Goal: Task Accomplishment & Management: Manage account settings

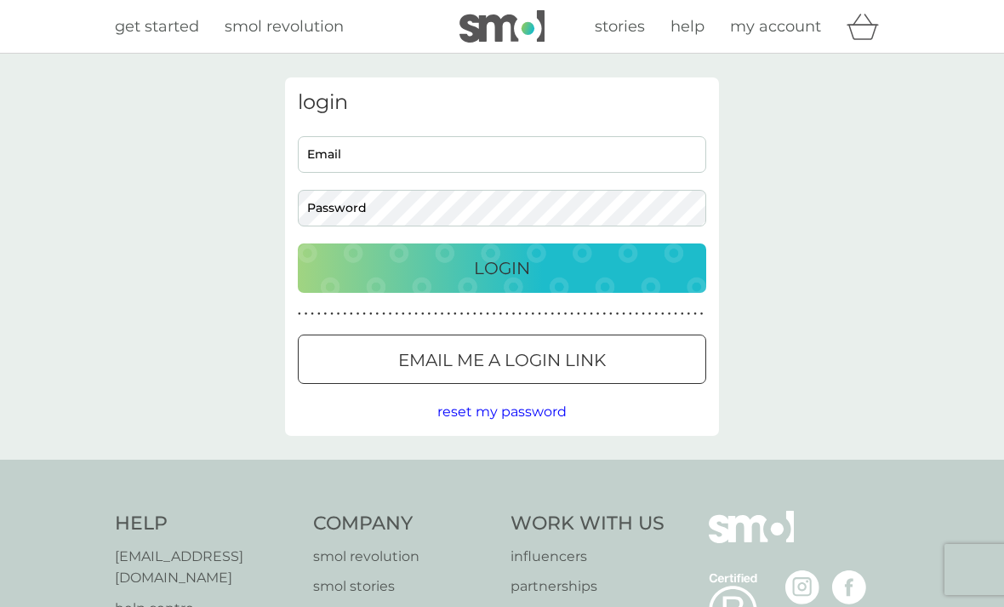
click at [630, 149] on input "Email" at bounding box center [502, 154] width 408 height 37
type input "[PERSON_NAME][EMAIL_ADDRESS][DOMAIN_NAME]"
click at [502, 267] on button "Login" at bounding box center [502, 267] width 408 height 49
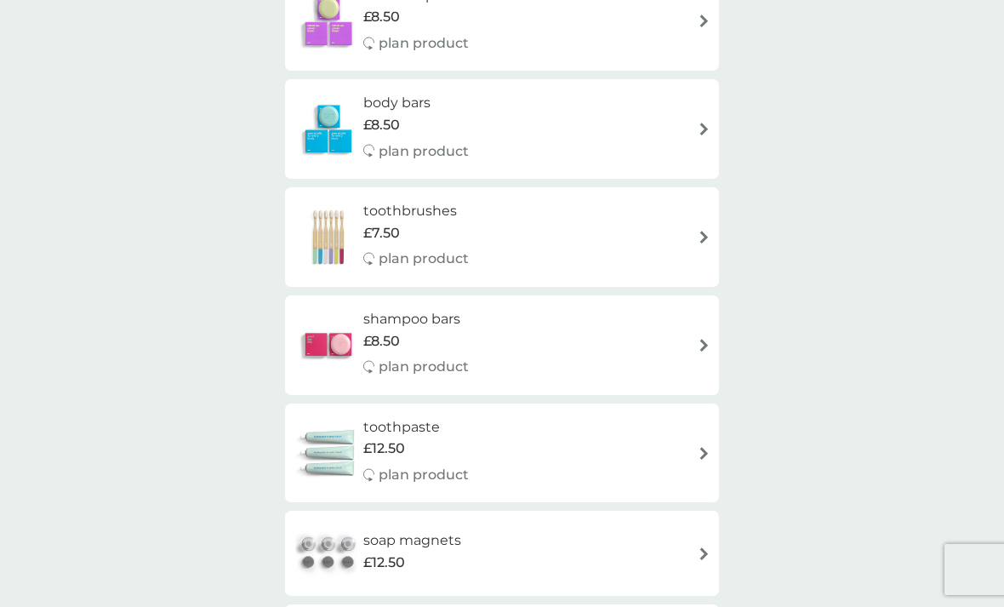
scroll to position [523, 0]
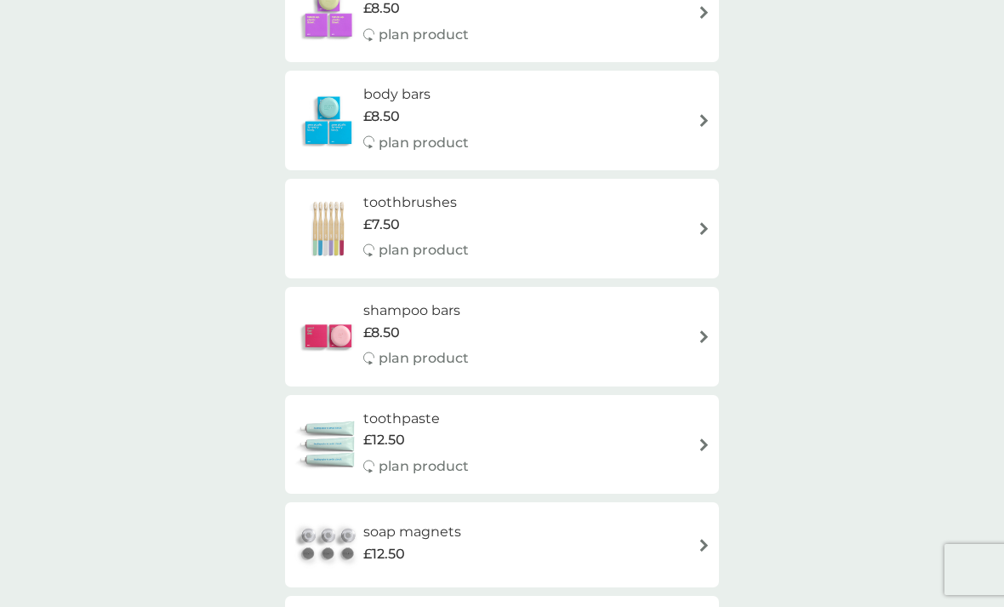
click at [533, 442] on div "toothpaste £12.50 plan product" at bounding box center [502, 445] width 417 height 74
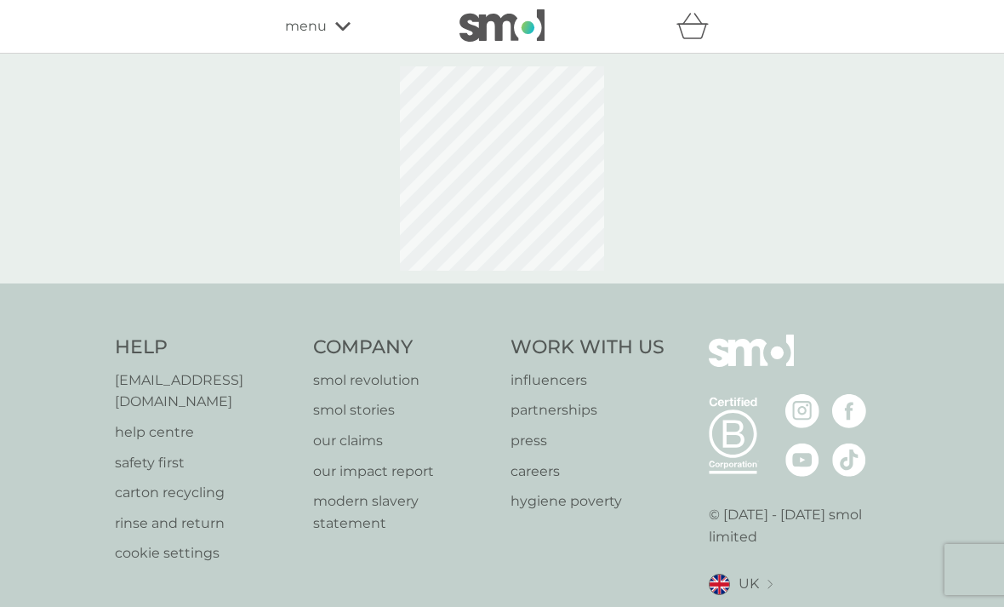
select select "91"
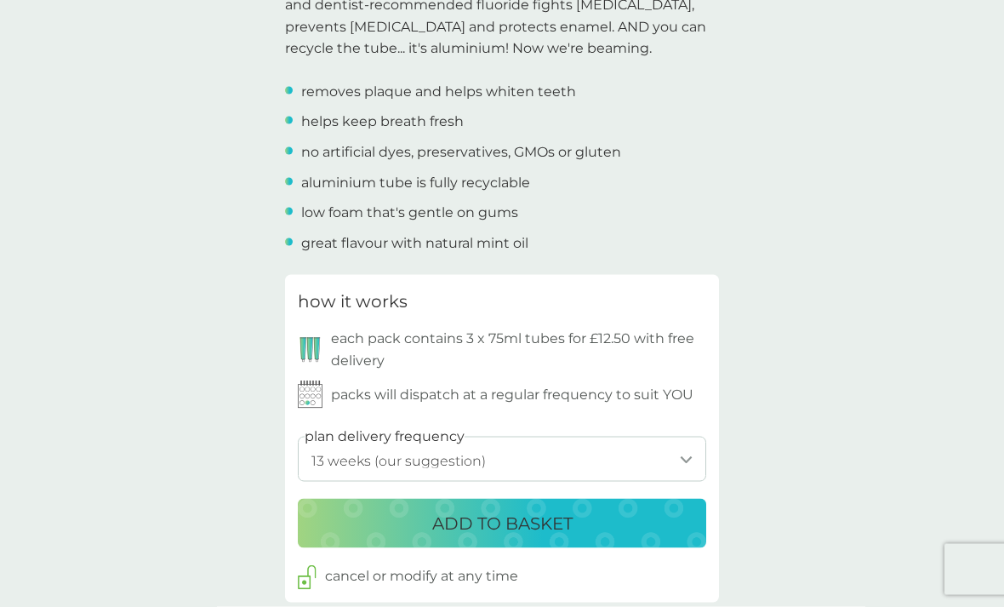
scroll to position [658, 0]
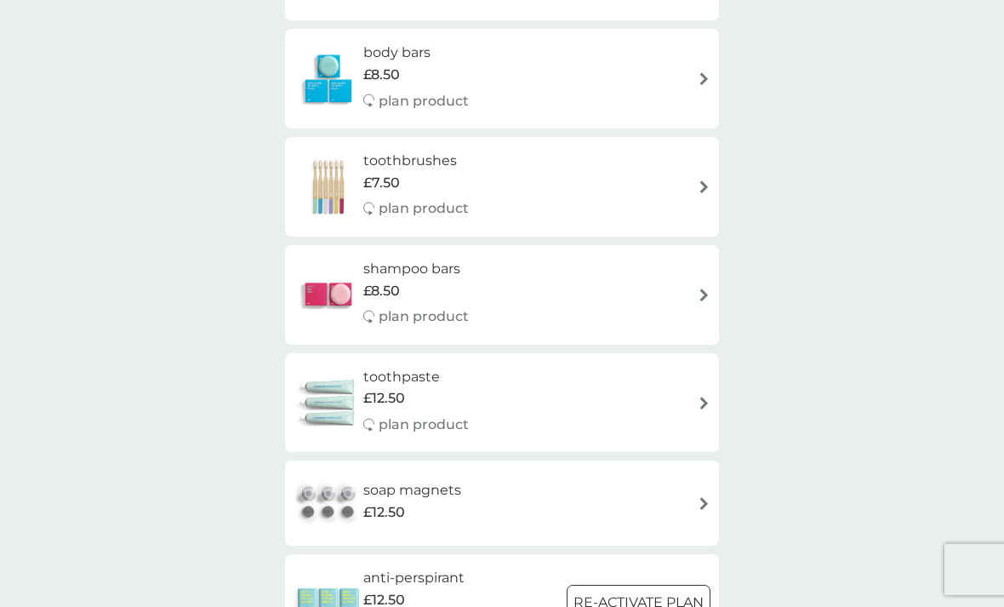
scroll to position [564, 0]
click at [572, 174] on div "toothbrushes £7.50 plan product" at bounding box center [502, 188] width 417 height 74
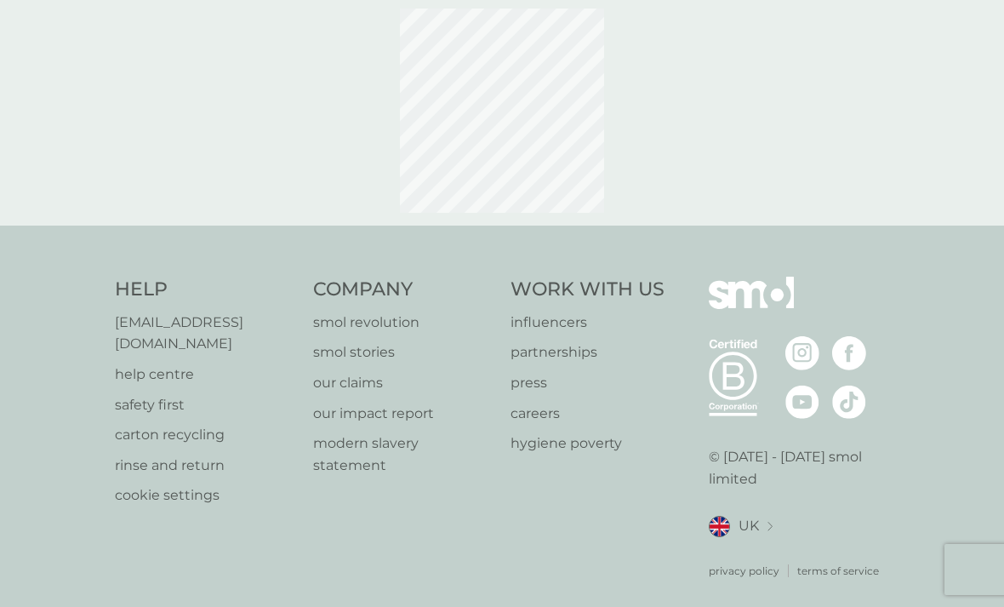
scroll to position [56, 0]
select select "119"
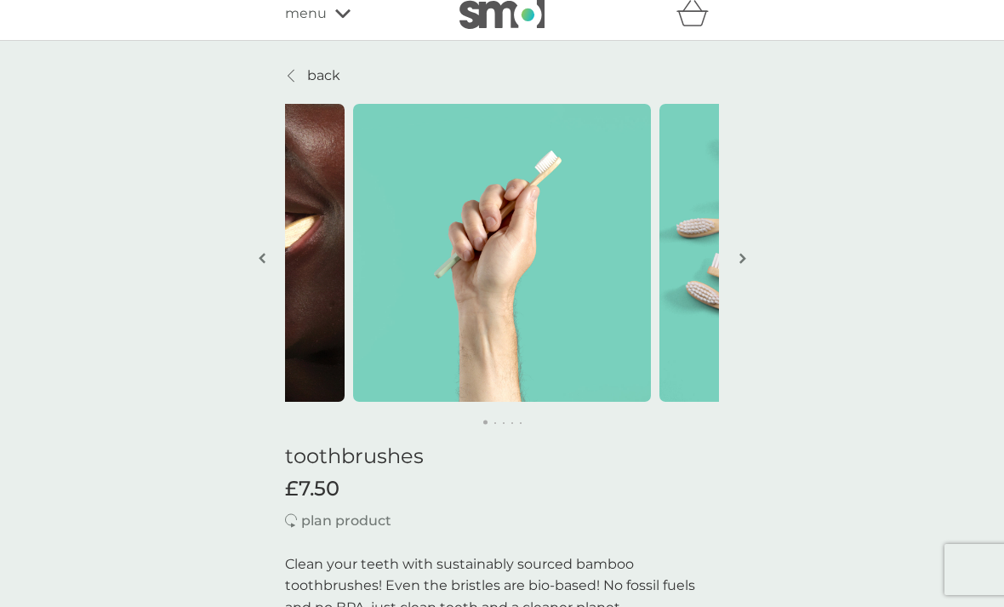
scroll to position [0, 0]
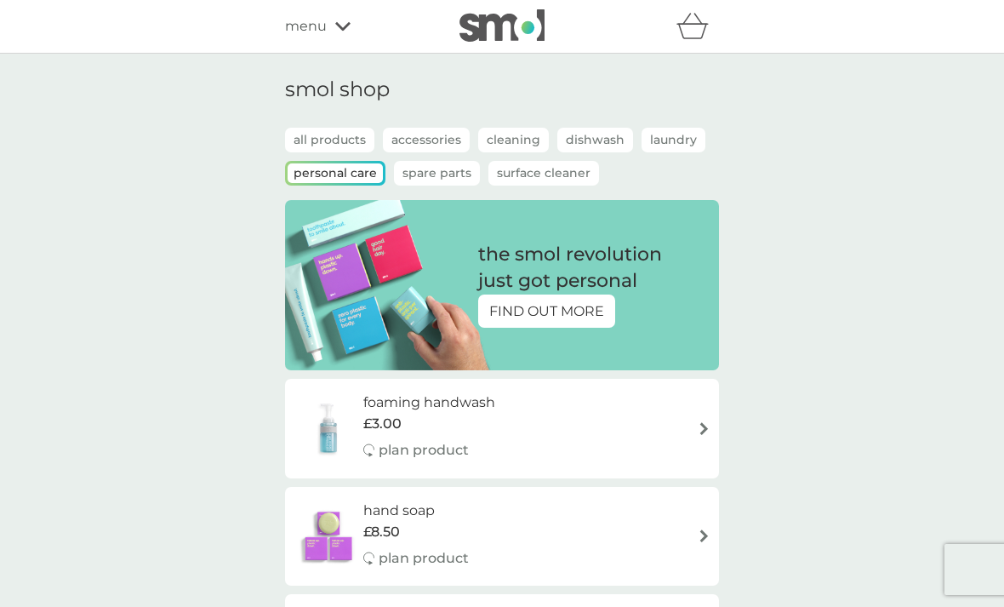
scroll to position [565, 0]
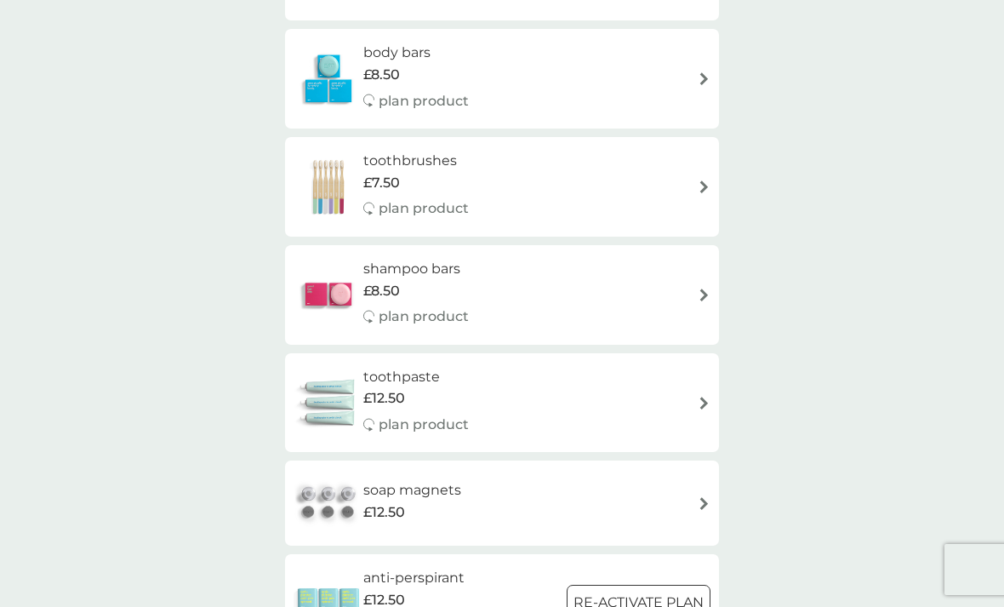
click at [539, 292] on div "shampoo bars £8.50 plan product" at bounding box center [502, 295] width 417 height 74
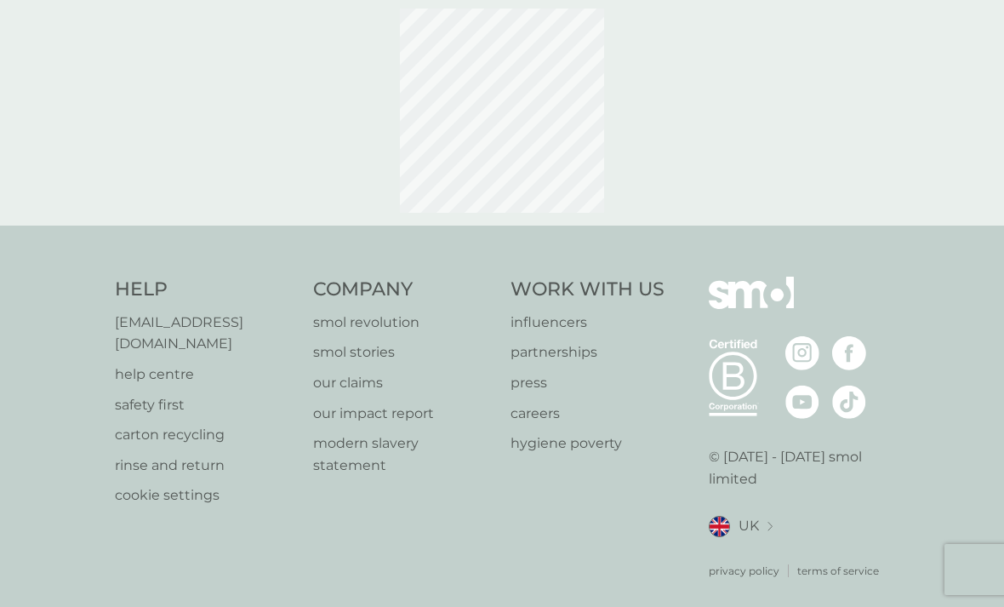
scroll to position [56, 0]
select select "63"
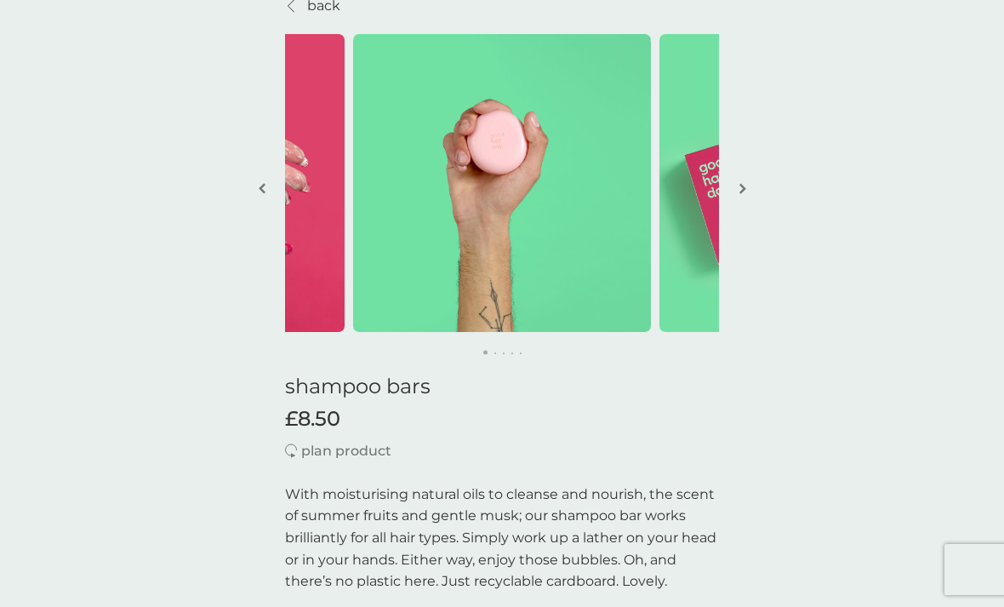
scroll to position [0, 0]
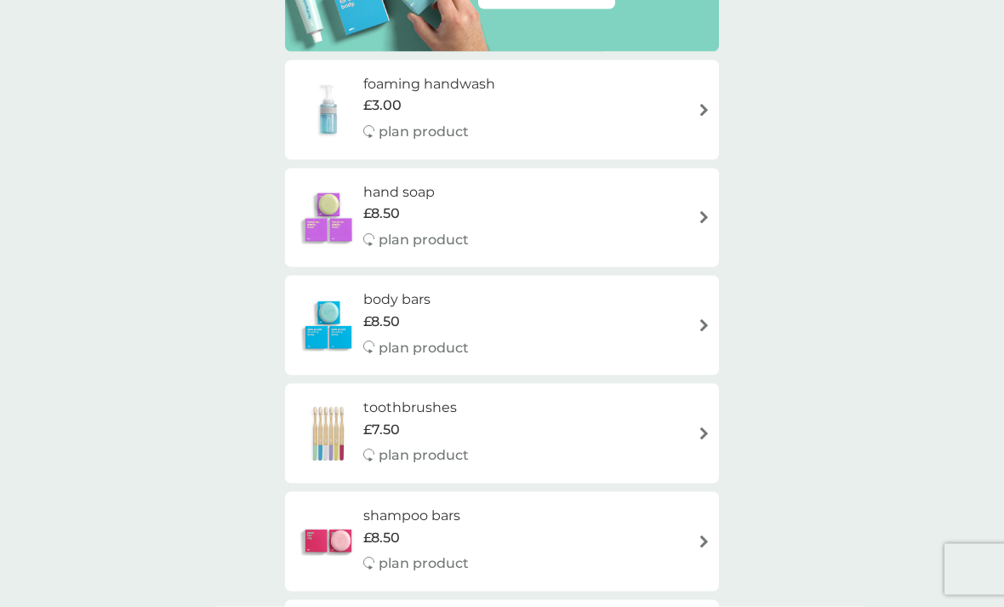
scroll to position [305, 0]
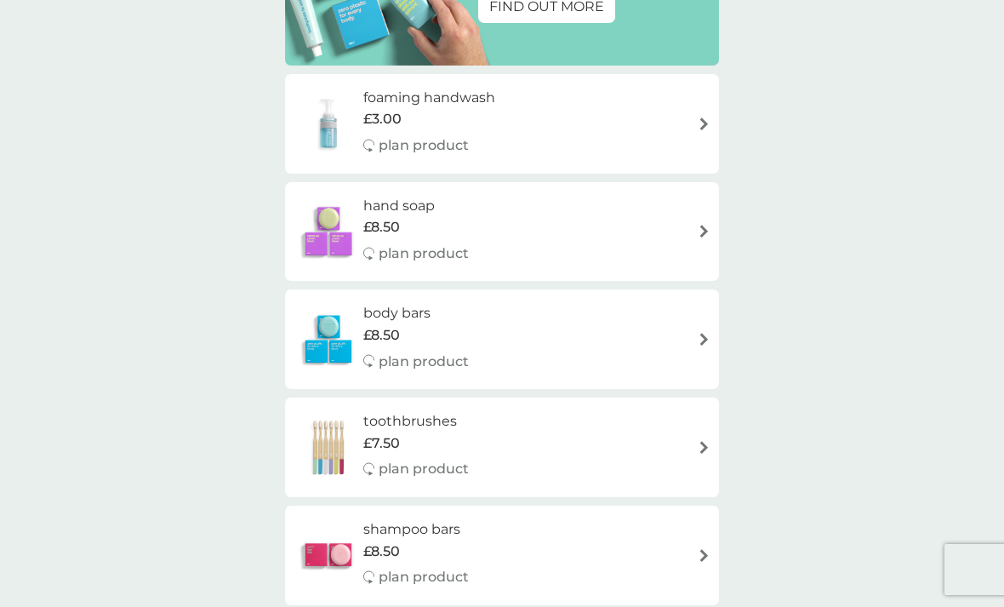
click at [509, 310] on div "body bars £8.50 plan product" at bounding box center [502, 339] width 417 height 74
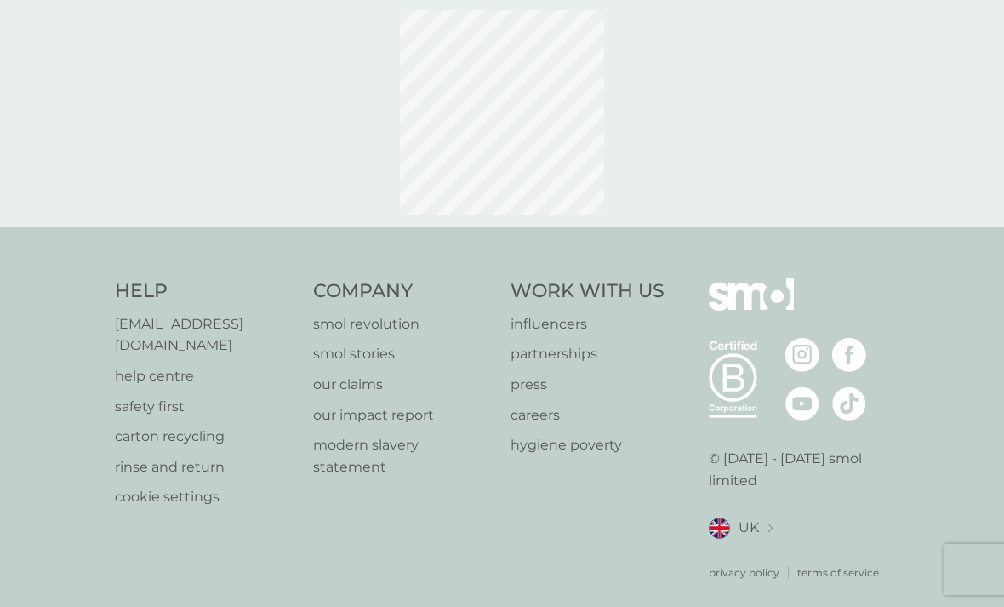
select select "91"
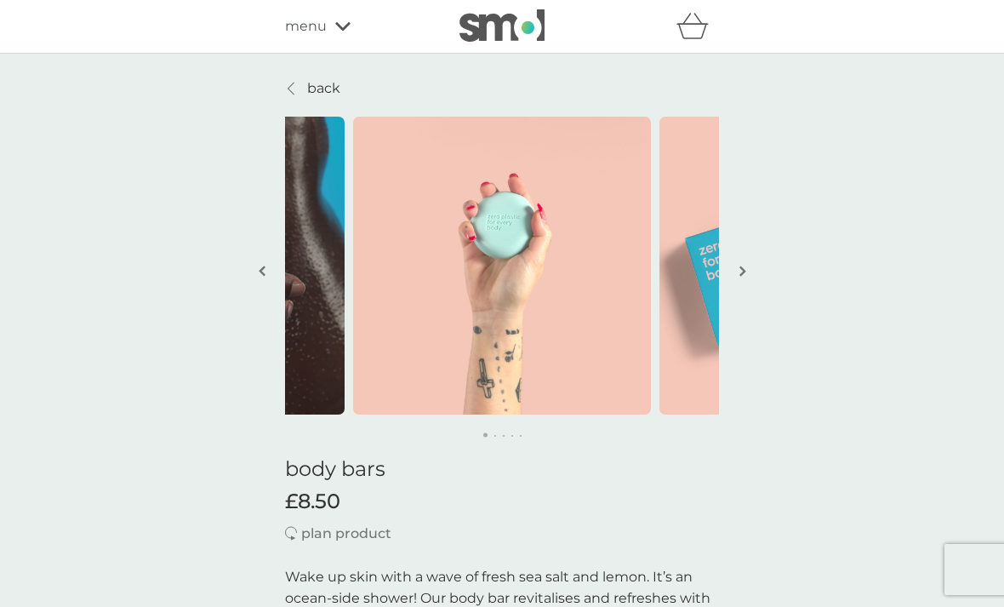
scroll to position [305, 0]
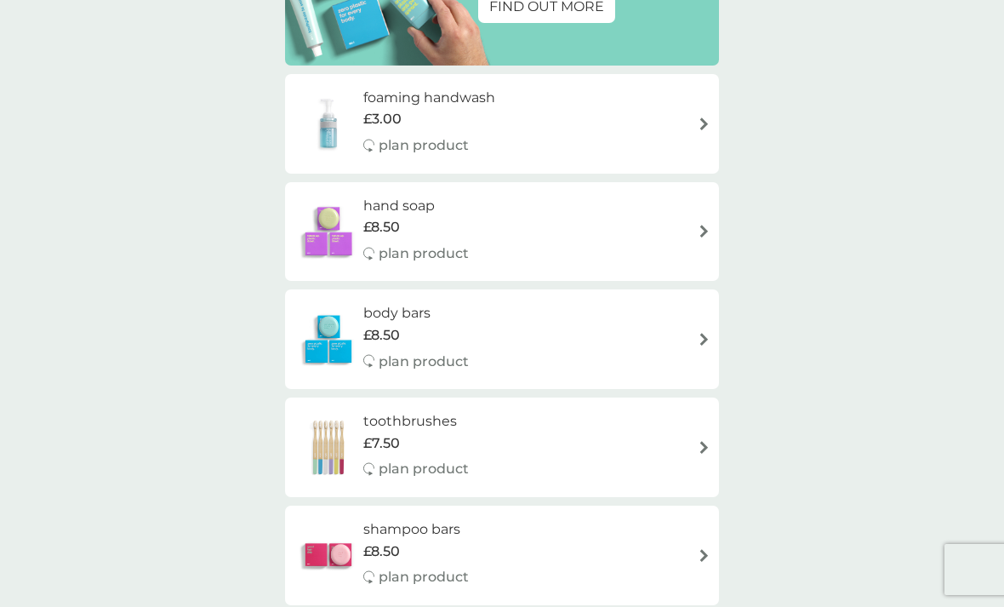
click at [563, 230] on div "hand soap £8.50 plan product" at bounding box center [502, 232] width 417 height 74
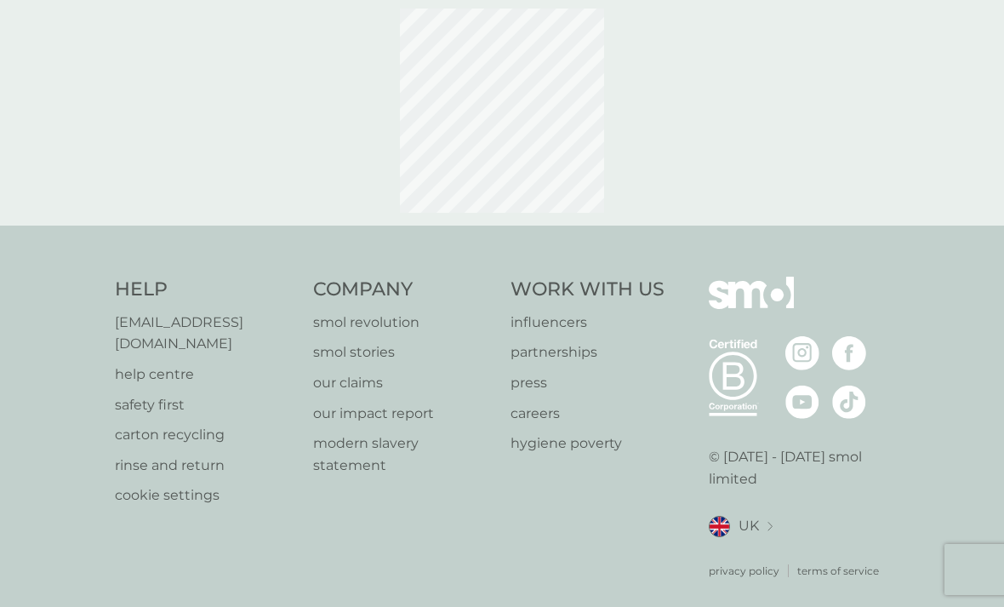
scroll to position [56, 0]
select select "91"
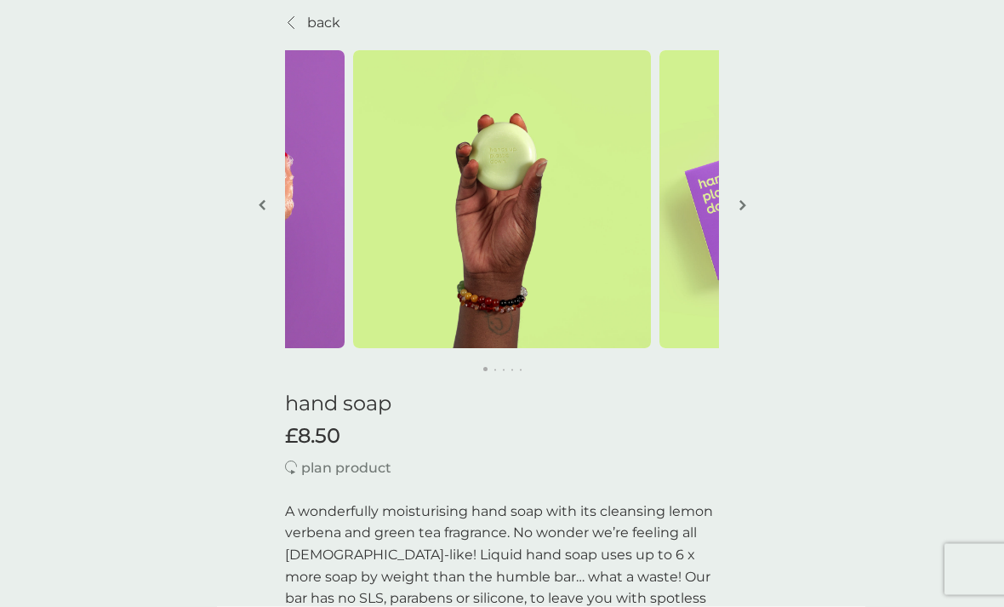
scroll to position [0, 0]
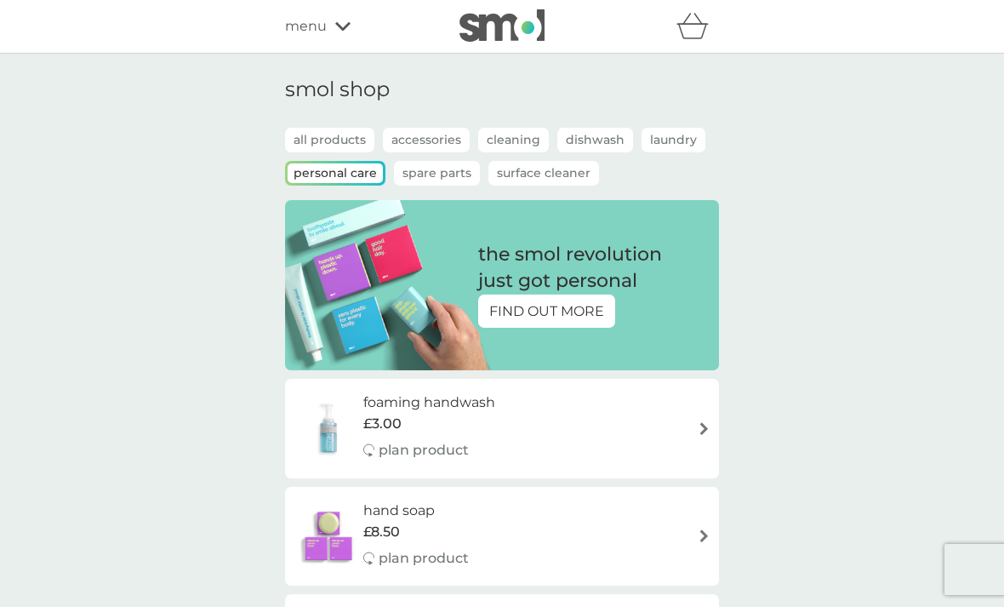
click at [328, 30] on div "menu" at bounding box center [357, 26] width 145 height 22
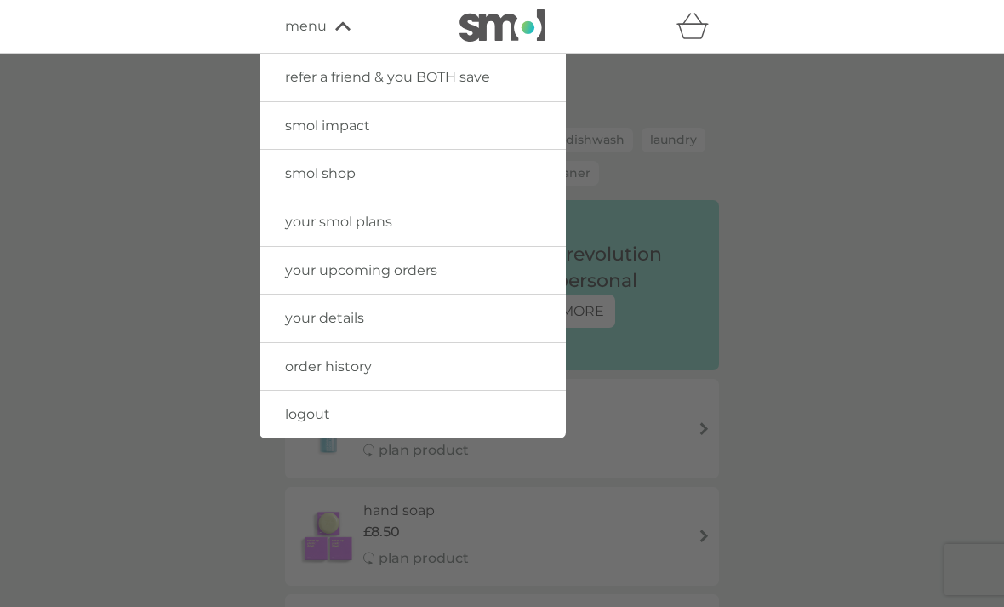
click at [439, 222] on link "your smol plans" at bounding box center [413, 222] width 306 height 48
